Goal: Find specific page/section: Find specific page/section

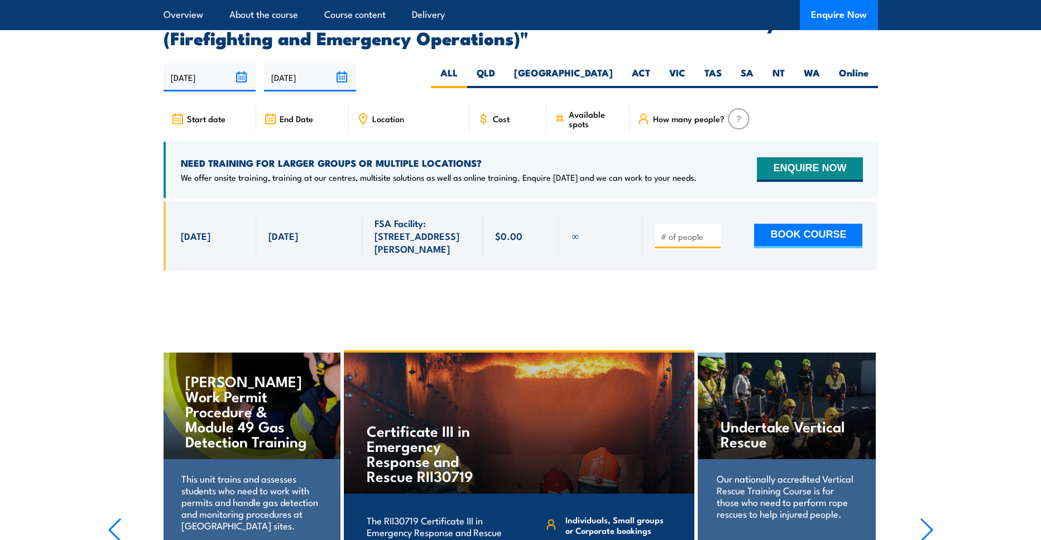
scroll to position [2100, 0]
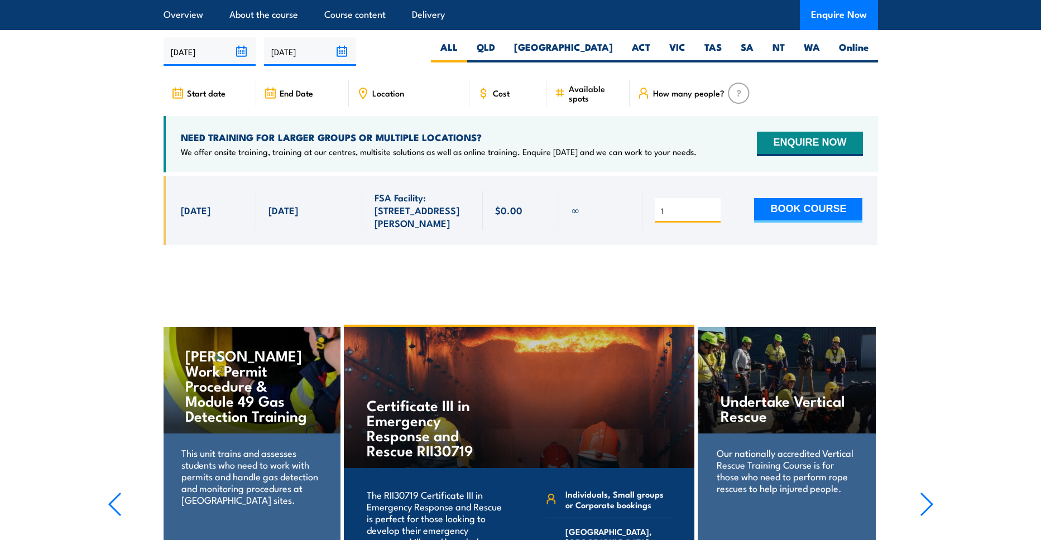
type input "1"
click at [715, 217] on input "1" at bounding box center [689, 210] width 56 height 11
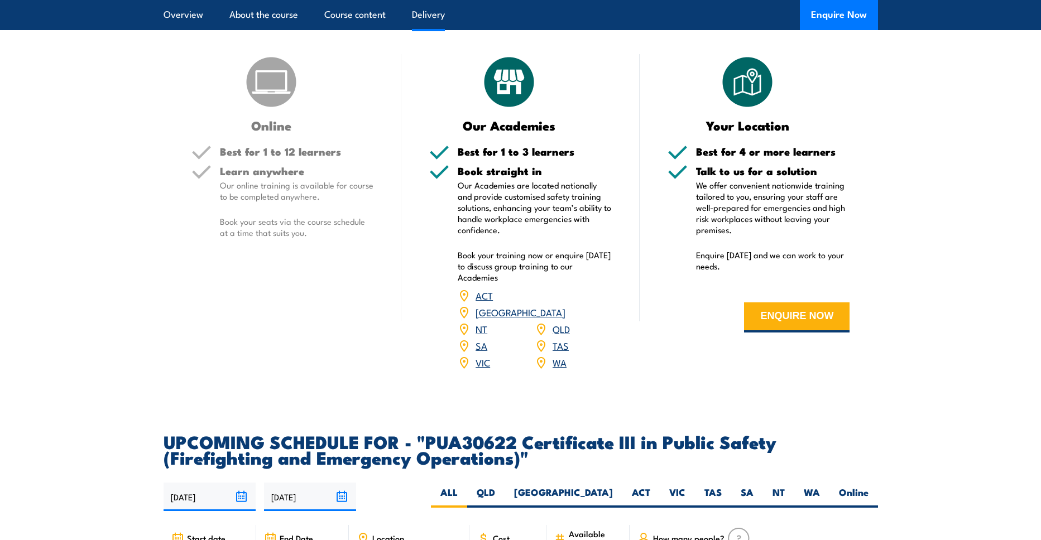
scroll to position [1909, 0]
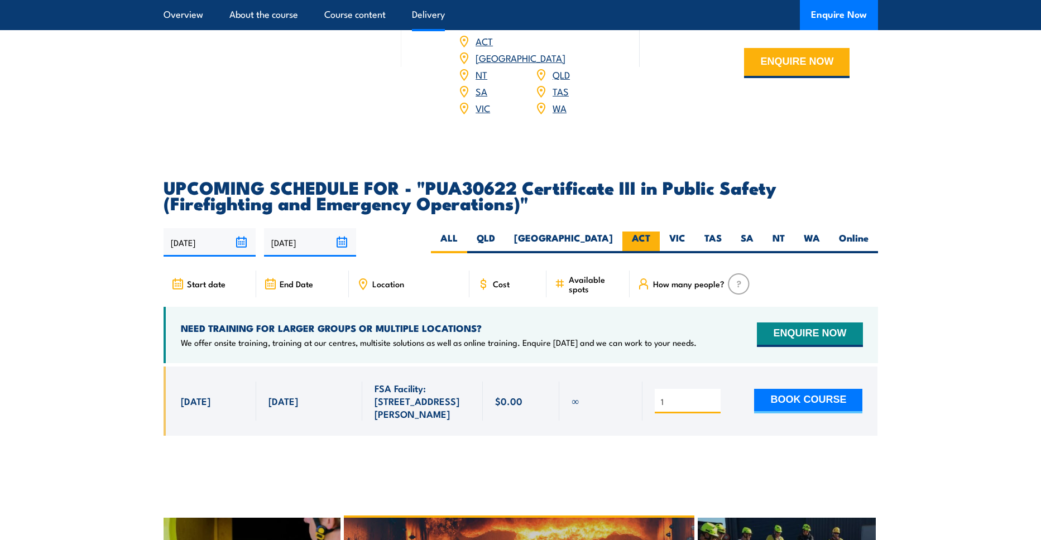
click at [629, 251] on label "ACT" at bounding box center [640, 243] width 37 height 22
click at [650, 239] on input "ACT" at bounding box center [653, 235] width 7 height 7
radio input "true"
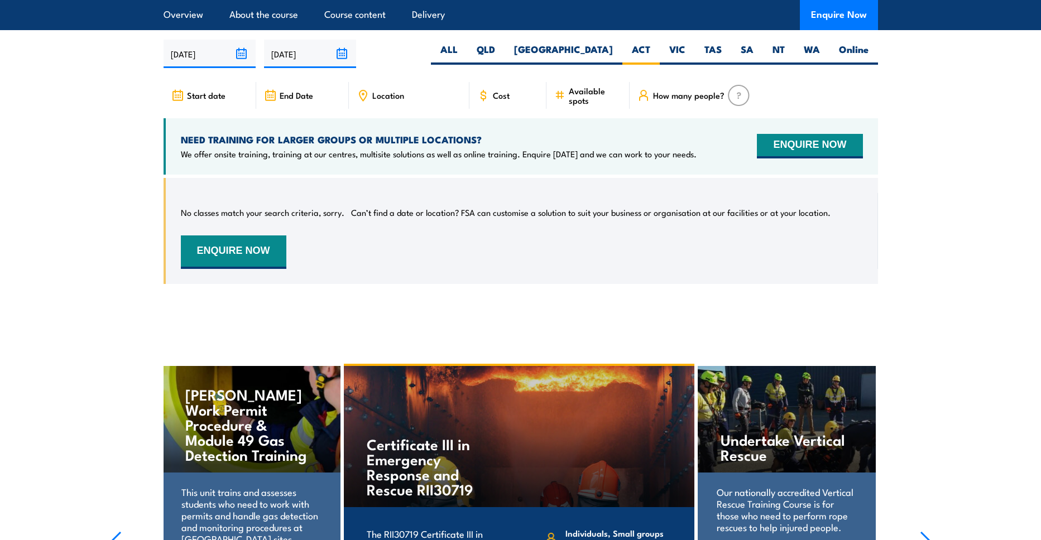
scroll to position [2097, 0]
click at [619, 59] on label "[GEOGRAPHIC_DATA]" at bounding box center [564, 54] width 118 height 22
click at [619, 50] on input "[GEOGRAPHIC_DATA]" at bounding box center [616, 46] width 7 height 7
radio input "true"
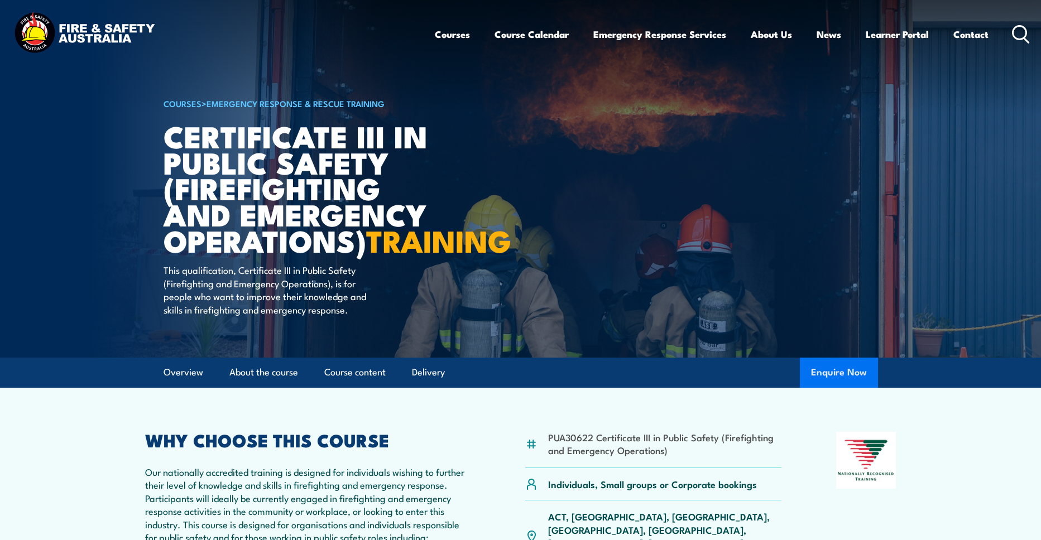
scroll to position [2097, 0]
